Goal: Information Seeking & Learning: Check status

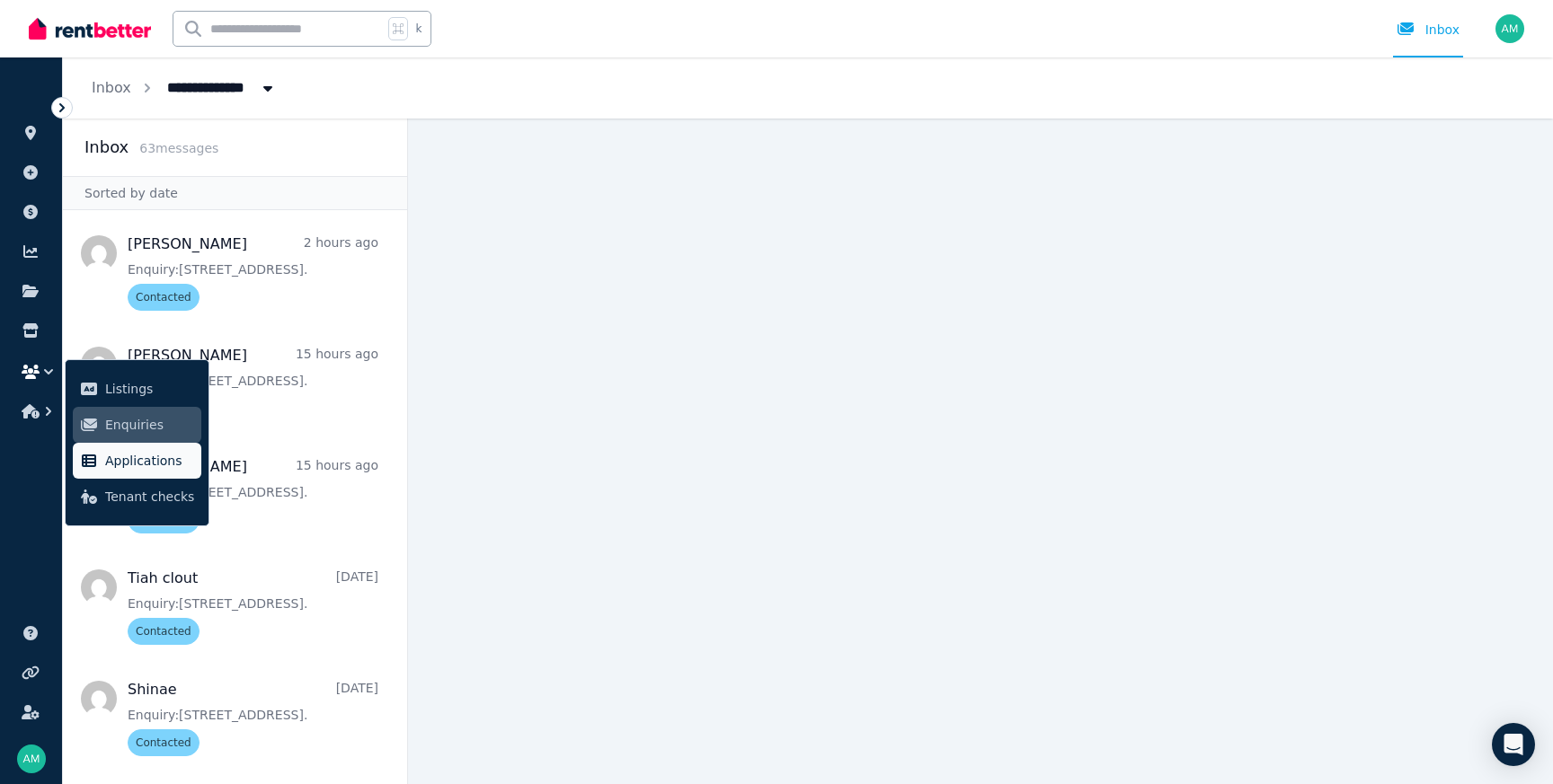
click at [136, 460] on span "Applications" at bounding box center [150, 461] width 89 height 21
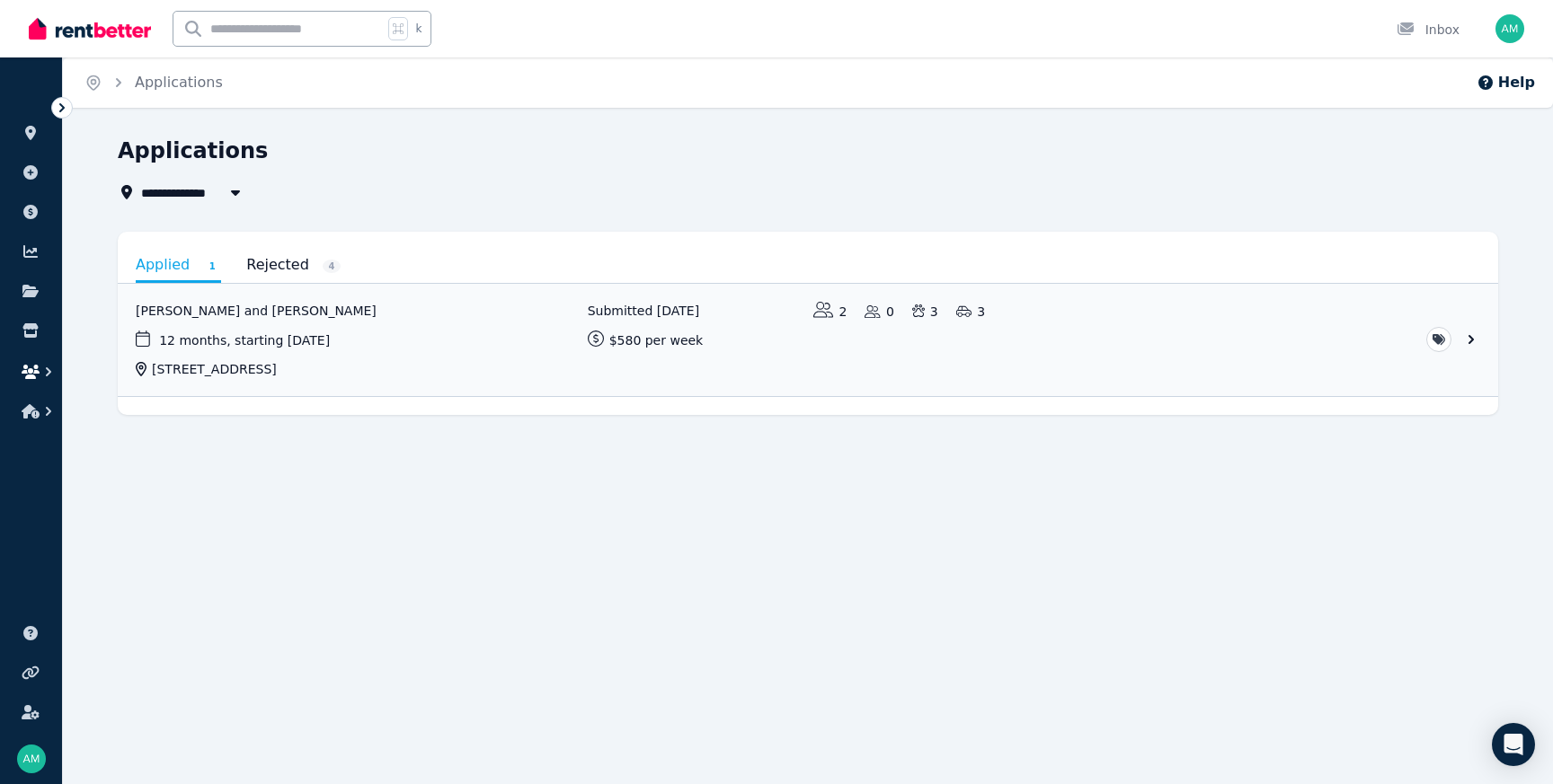
click at [31, 370] on icon "button" at bounding box center [30, 372] width 18 height 15
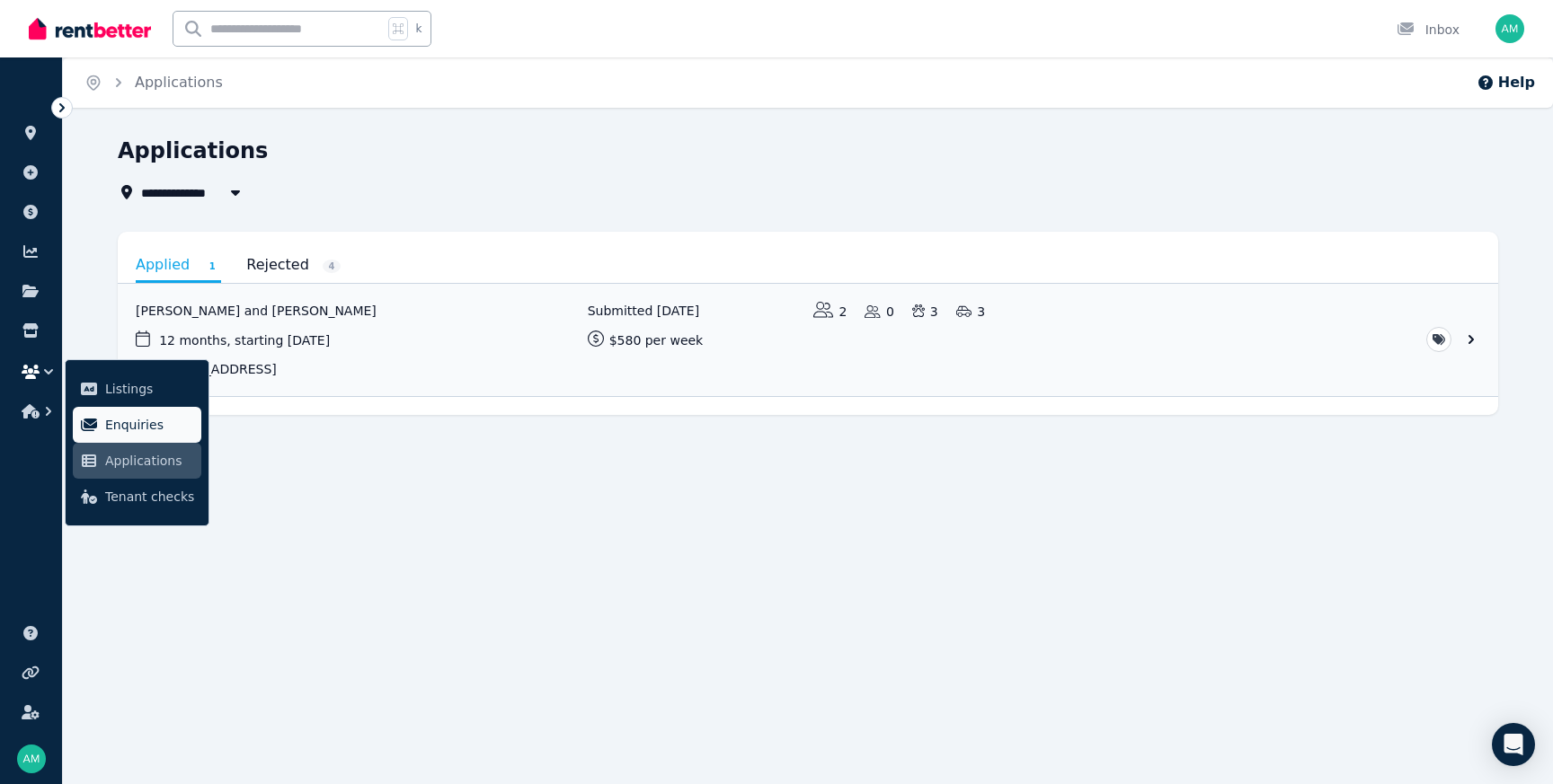
click at [117, 421] on span "Enquiries" at bounding box center [150, 425] width 89 height 21
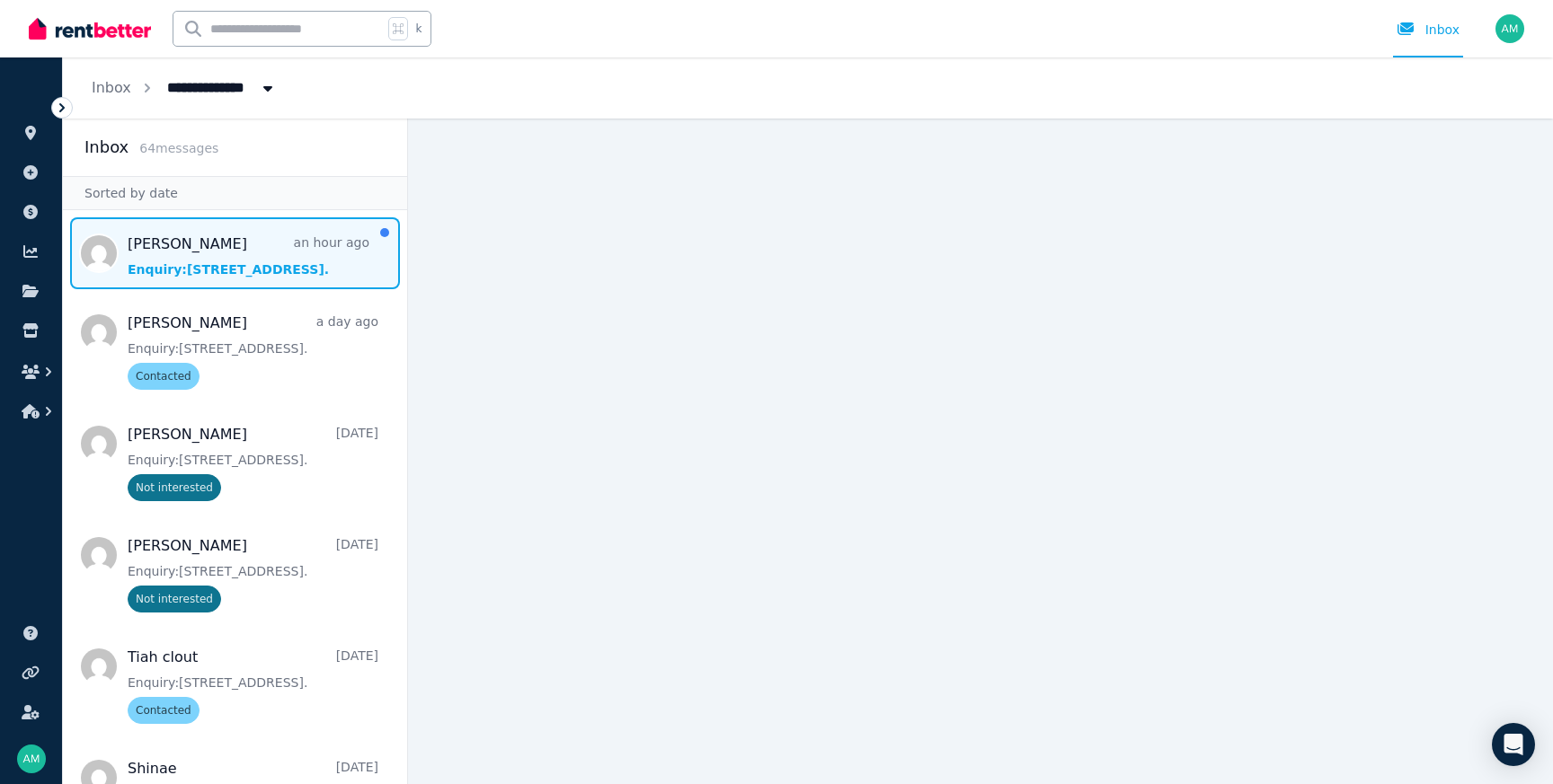
click at [240, 260] on span "Message list" at bounding box center [235, 254] width 345 height 72
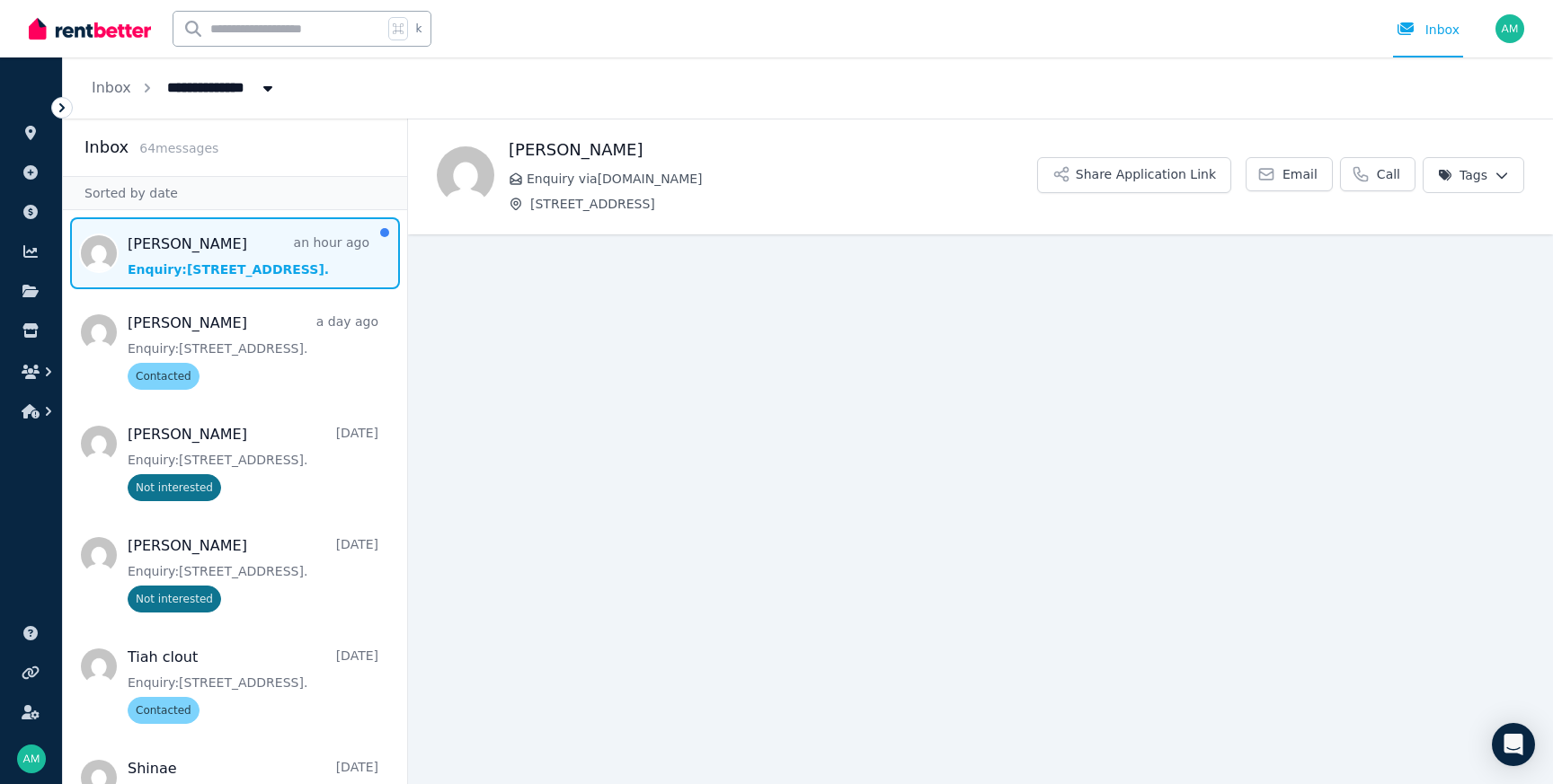
click at [776, 363] on main "Back [PERSON_NAME] Enquiry via [DOMAIN_NAME] [STREET_ADDRESS][PERSON_NAME] Appl…" at bounding box center [980, 452] width 1145 height 666
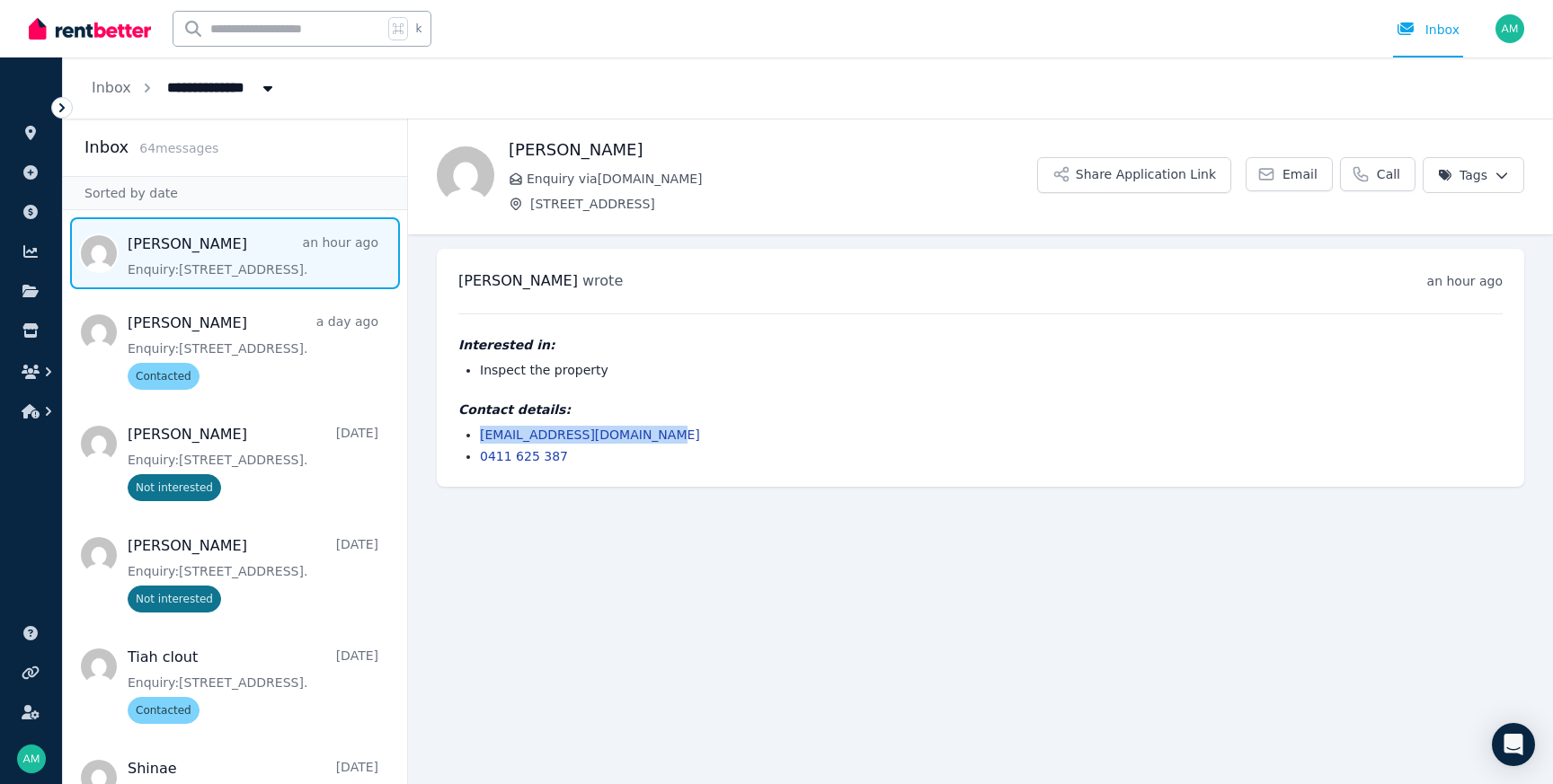
drag, startPoint x: 655, startPoint y: 433, endPoint x: 475, endPoint y: 430, distance: 180.0
click at [475, 430] on ul "[EMAIL_ADDRESS][DOMAIN_NAME] 0411 625 387" at bounding box center [980, 445] width 1045 height 40
copy link "[EMAIL_ADDRESS][DOMAIN_NAME]"
click at [776, 174] on html "**********" at bounding box center [776, 392] width 1553 height 784
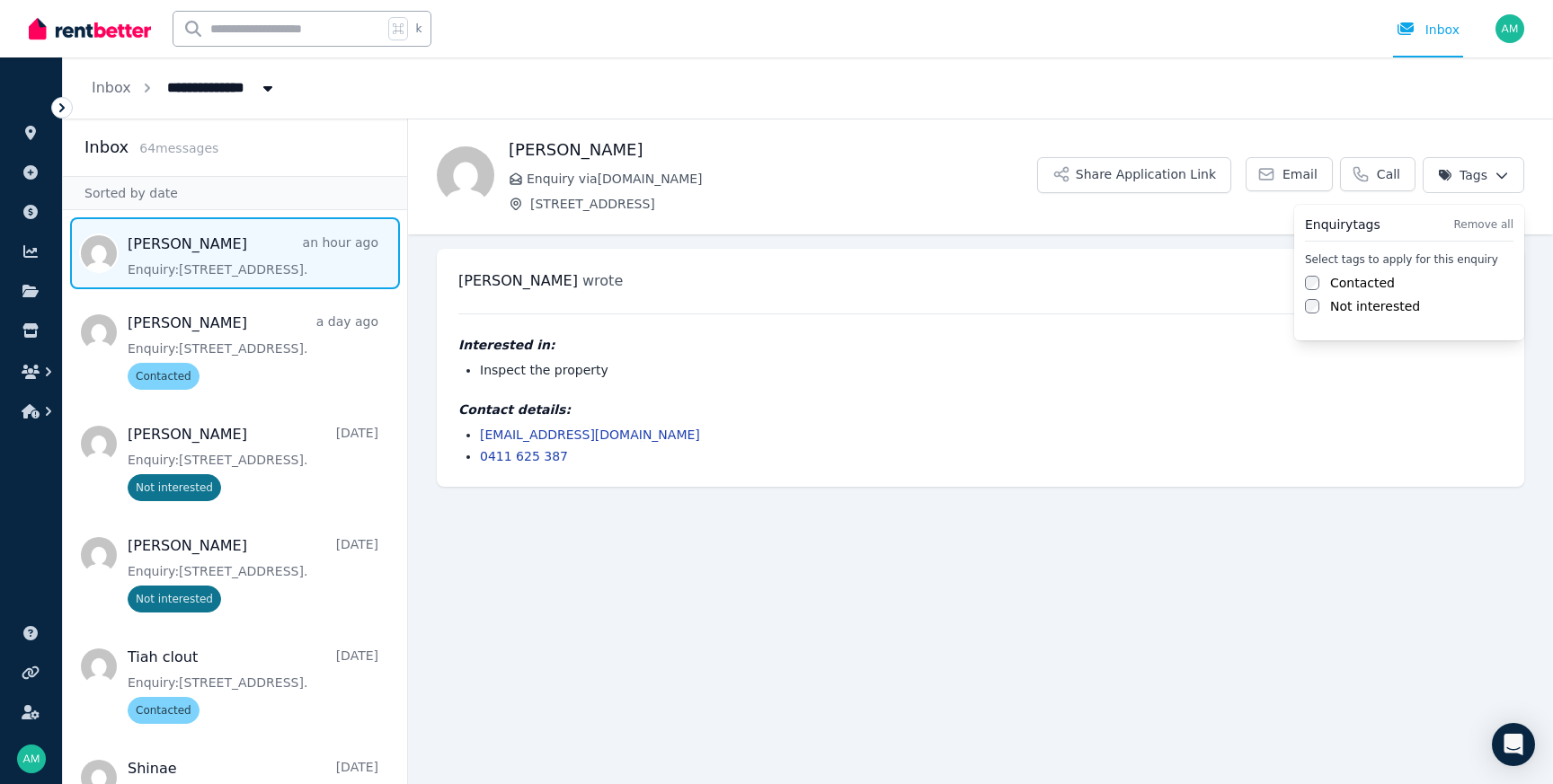
click at [776, 279] on div "Enquiry tags Remove all Select tags to apply for this enquiry Contacted Not int…" at bounding box center [1410, 273] width 230 height 136
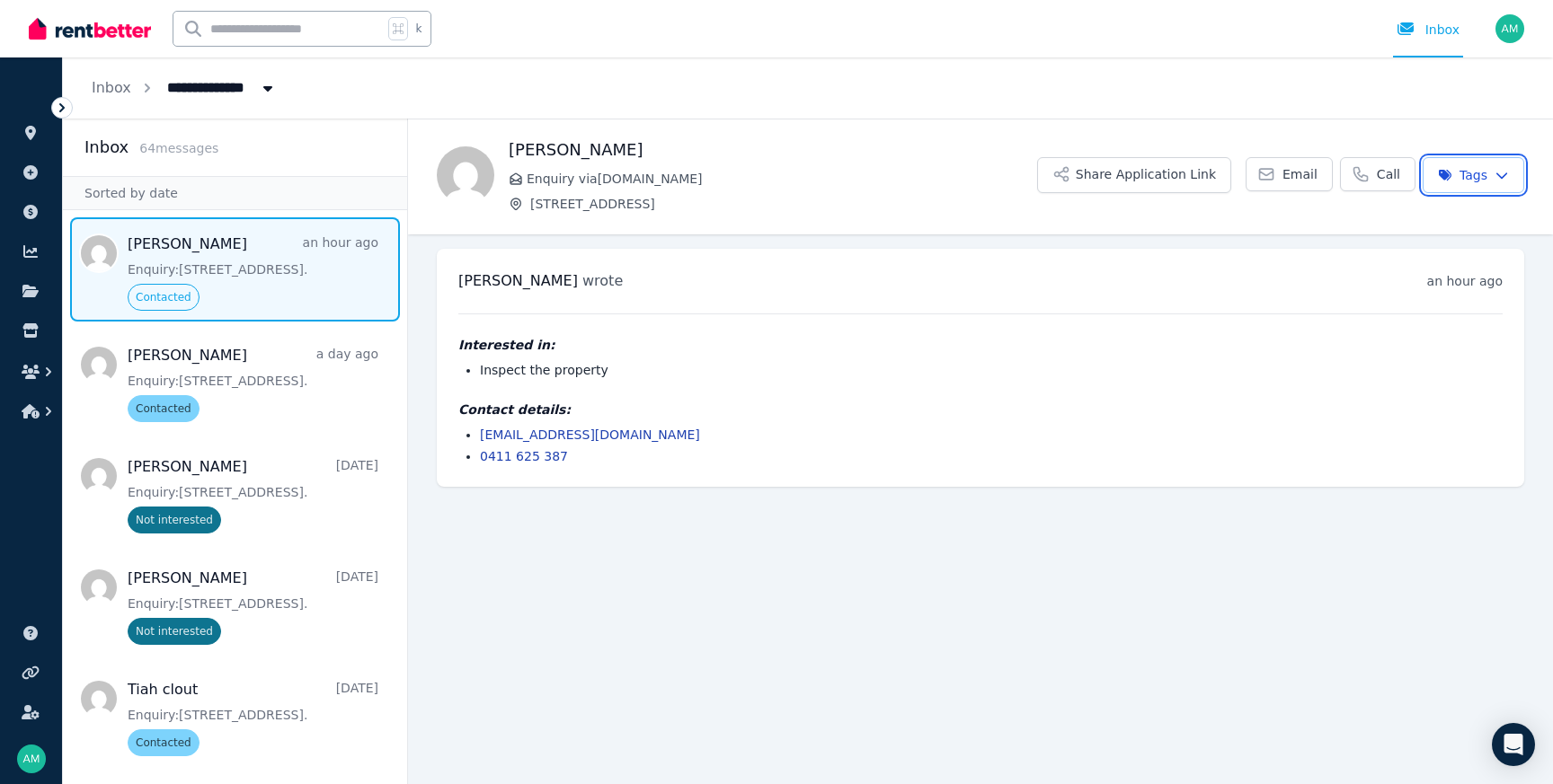
click at [776, 173] on html "**********" at bounding box center [776, 392] width 1553 height 784
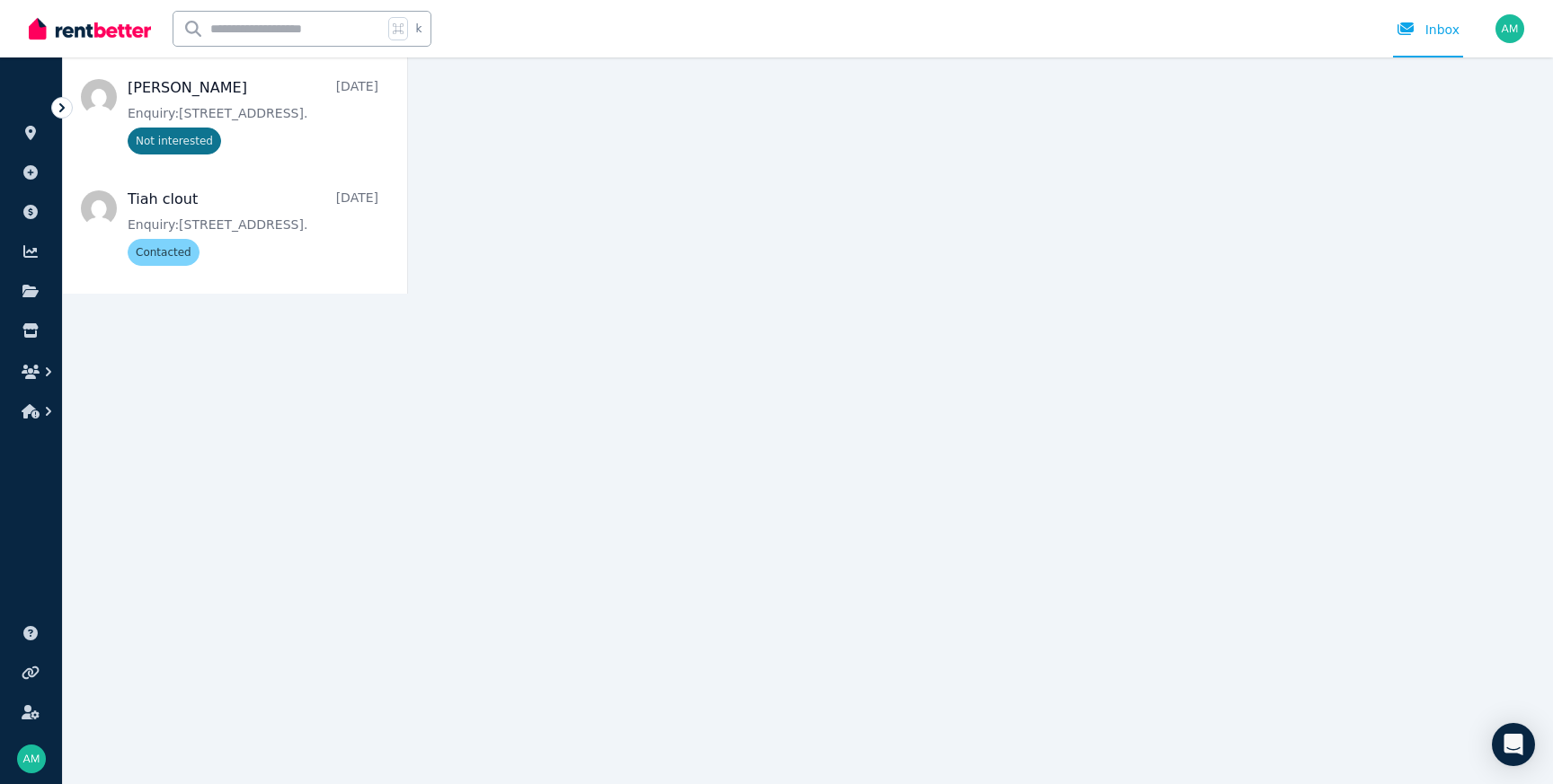
scroll to position [501, 0]
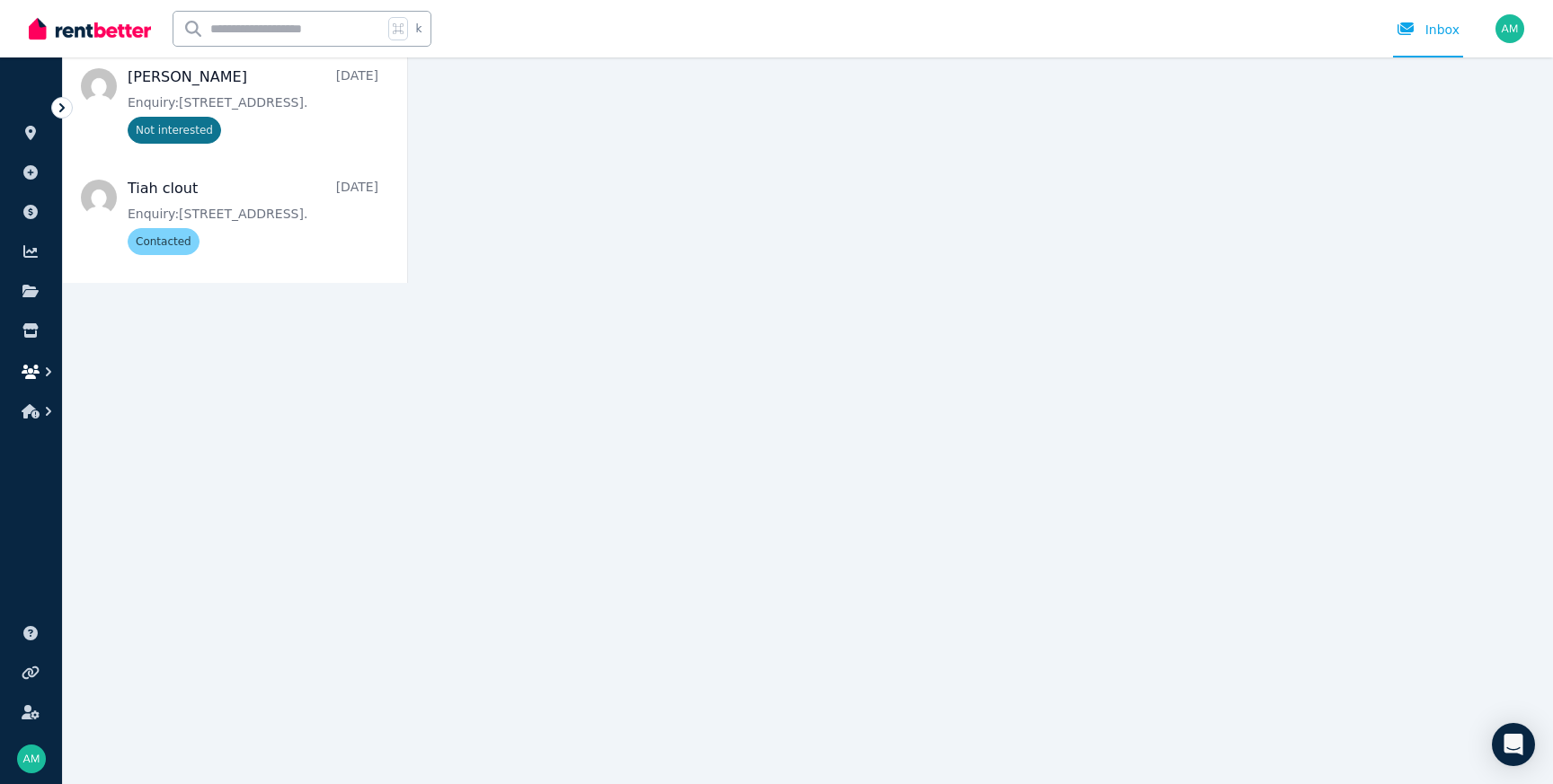
click at [18, 371] on button "button" at bounding box center [31, 372] width 33 height 32
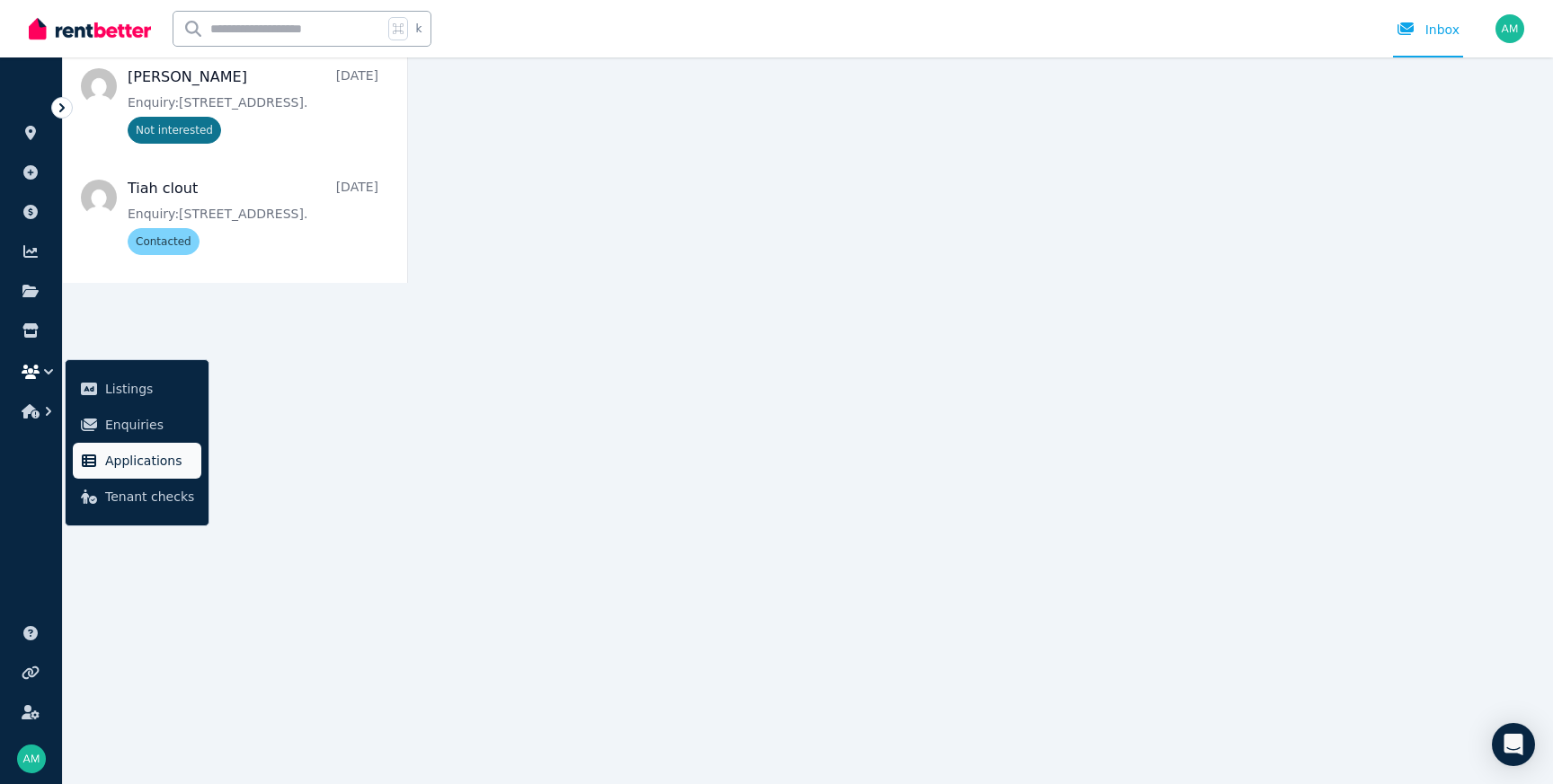
click at [134, 462] on span "Applications" at bounding box center [150, 461] width 89 height 21
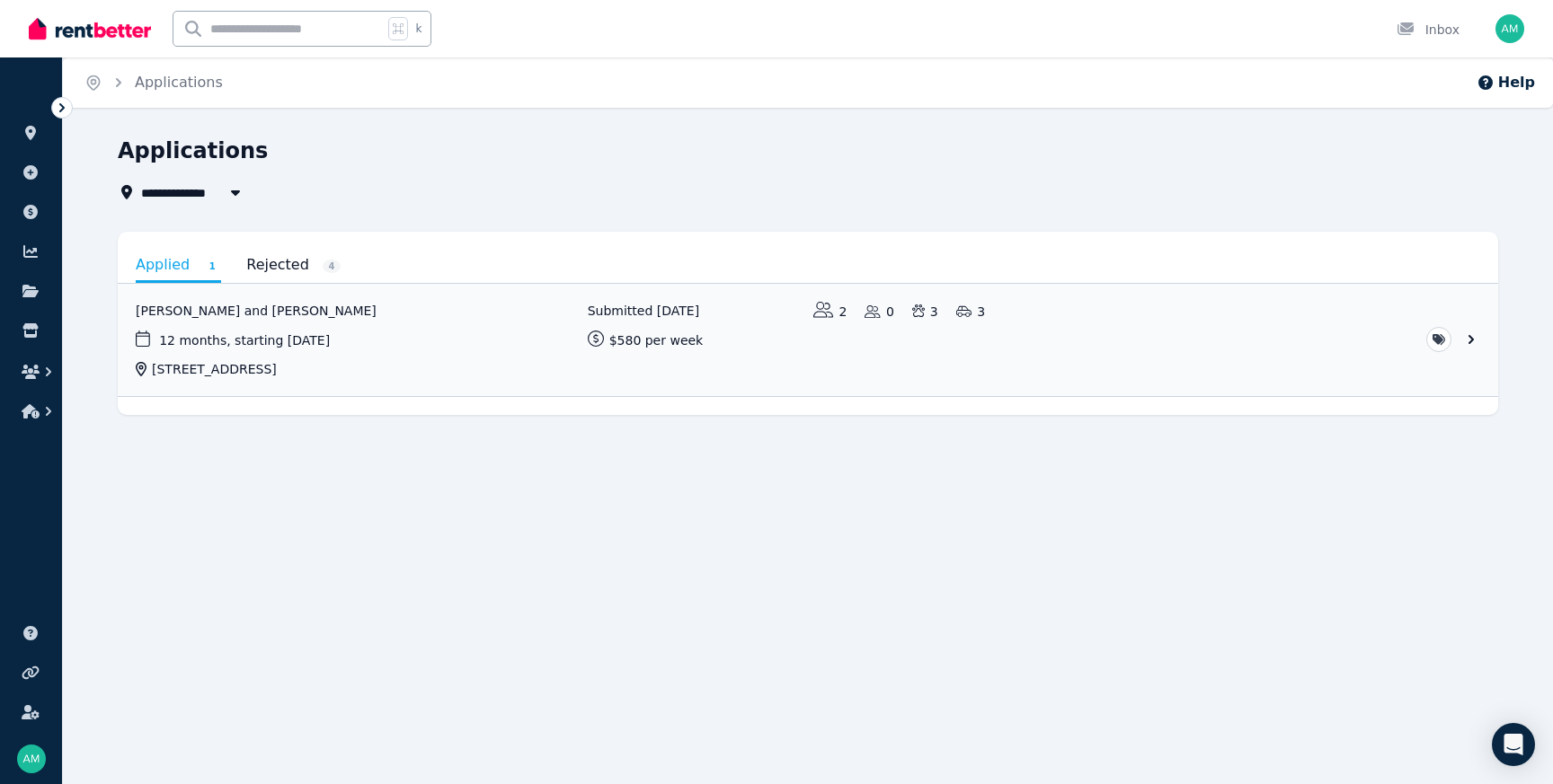
click at [675, 169] on div "Applications" at bounding box center [803, 153] width 1370 height 34
click at [683, 158] on div "Applications" at bounding box center [803, 153] width 1370 height 34
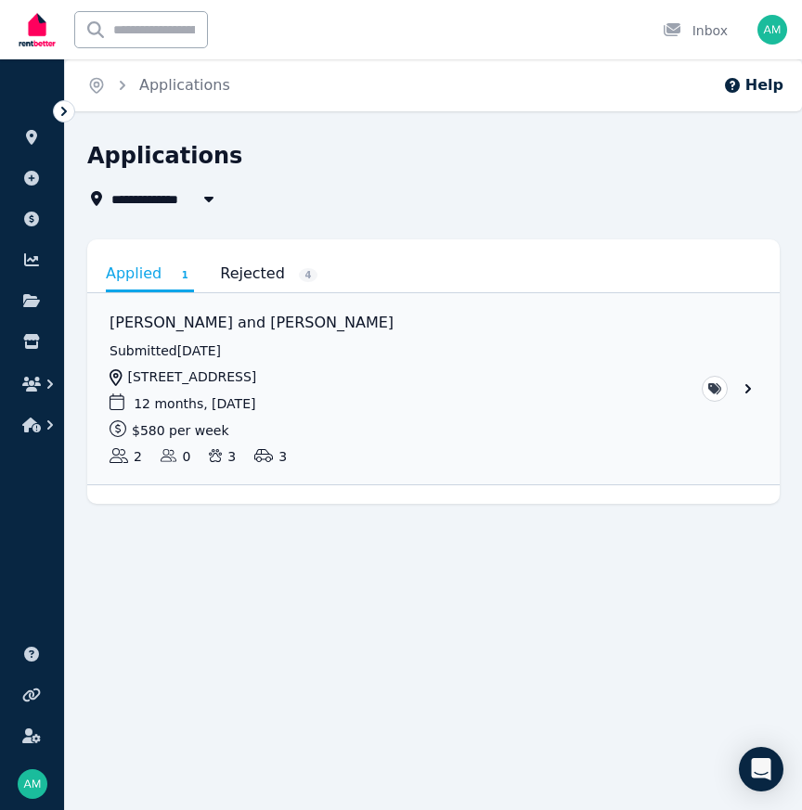
click at [382, 193] on div "**********" at bounding box center [427, 199] width 681 height 22
